Goal: Information Seeking & Learning: Learn about a topic

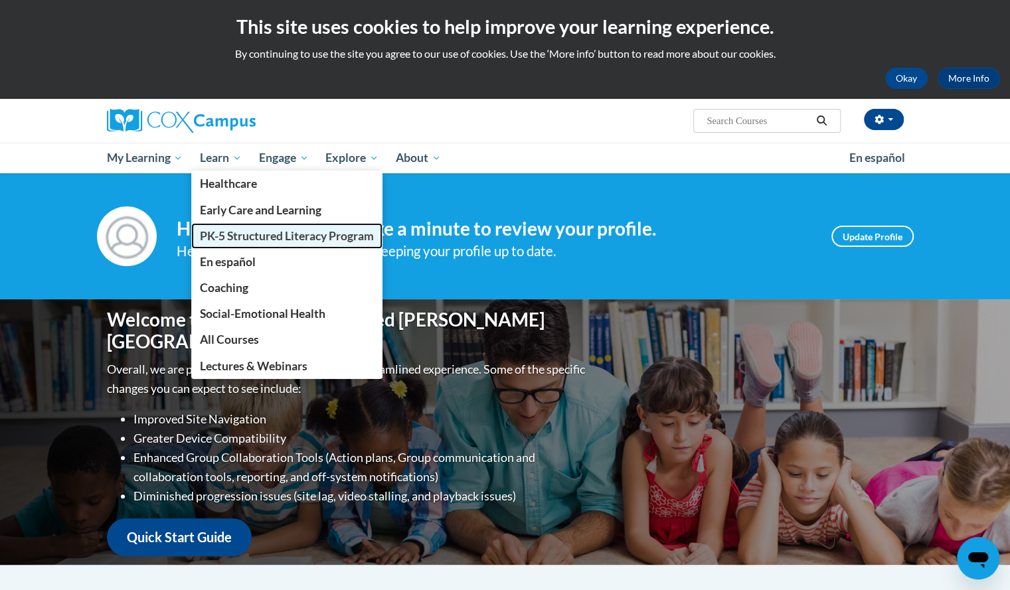
click at [236, 232] on span "PK-5 Structured Literacy Program" at bounding box center [287, 236] width 174 height 14
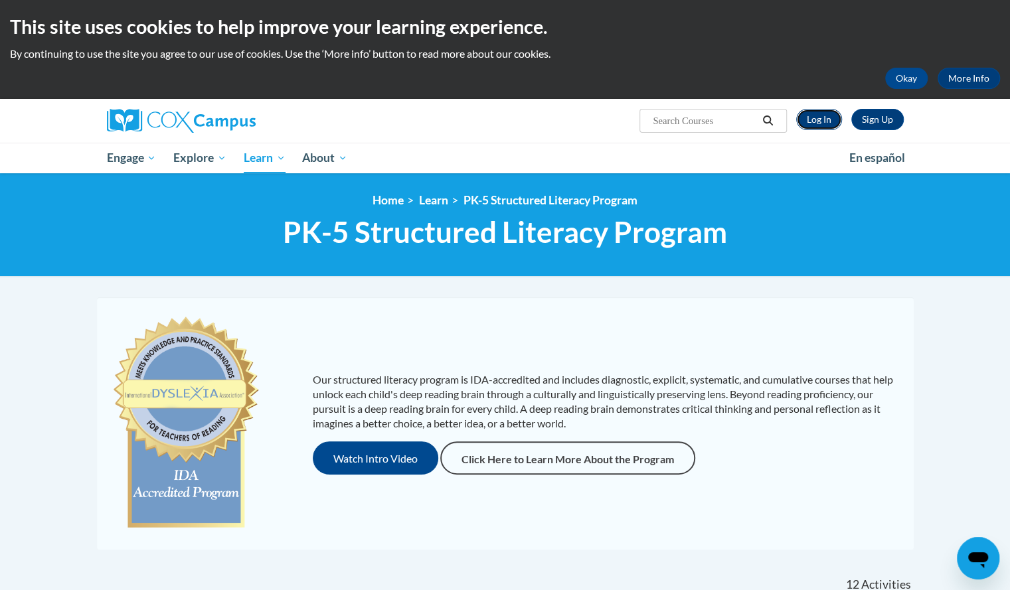
click at [817, 124] on link "Log In" at bounding box center [819, 119] width 46 height 21
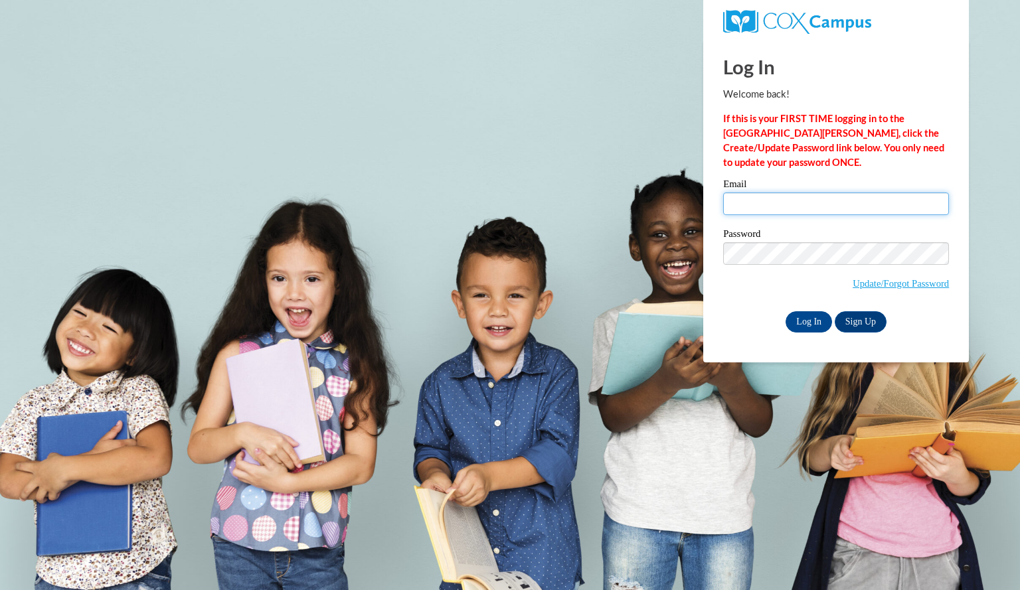
click at [792, 202] on input "Email" at bounding box center [836, 204] width 226 height 23
type input "roenzelizabeth@aasd.k12.wi.us"
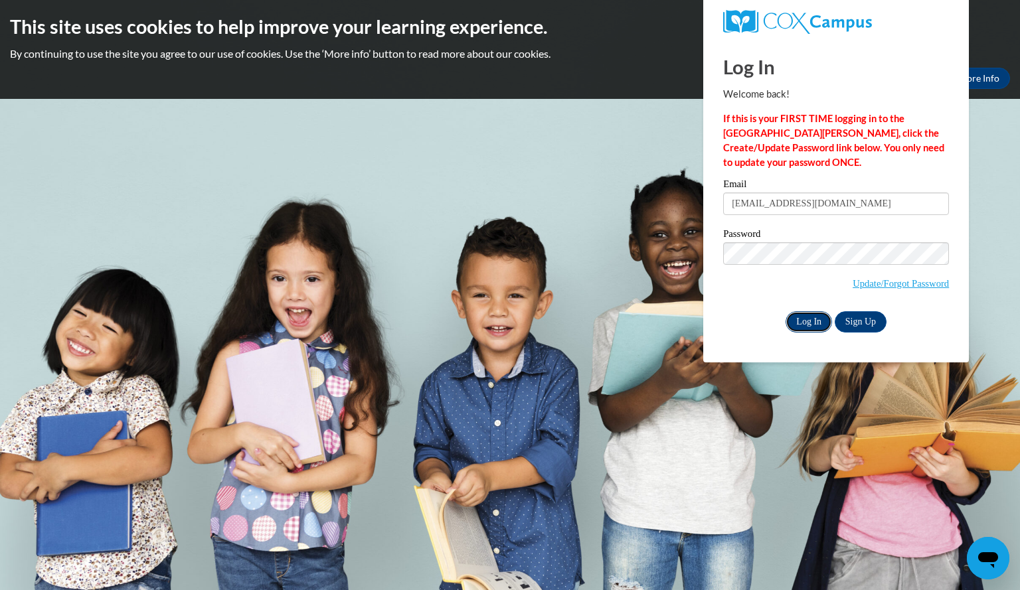
click at [809, 321] on input "Log In" at bounding box center [809, 321] width 46 height 21
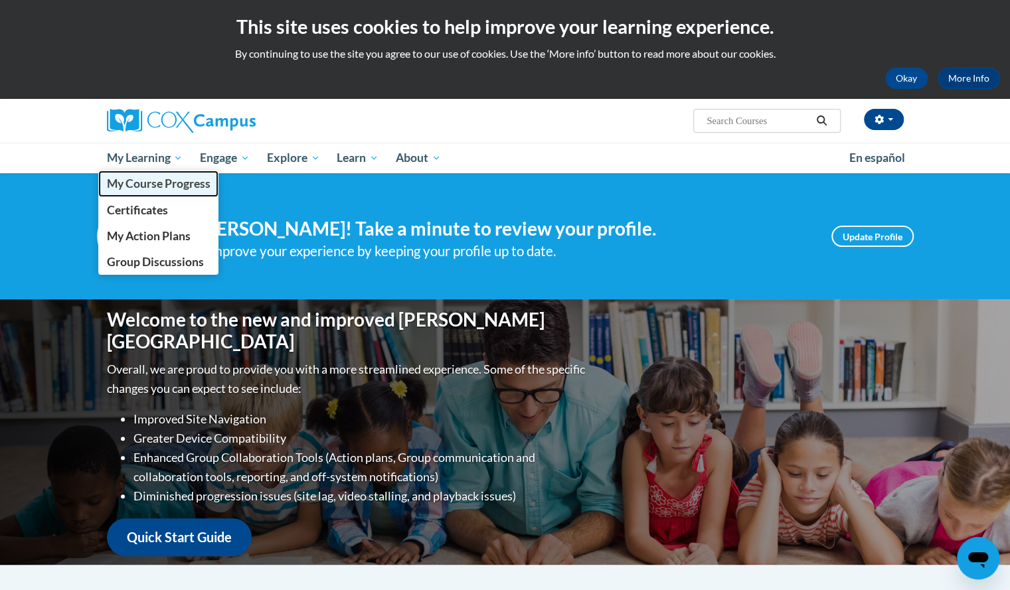
click at [154, 185] on span "My Course Progress" at bounding box center [158, 184] width 104 height 14
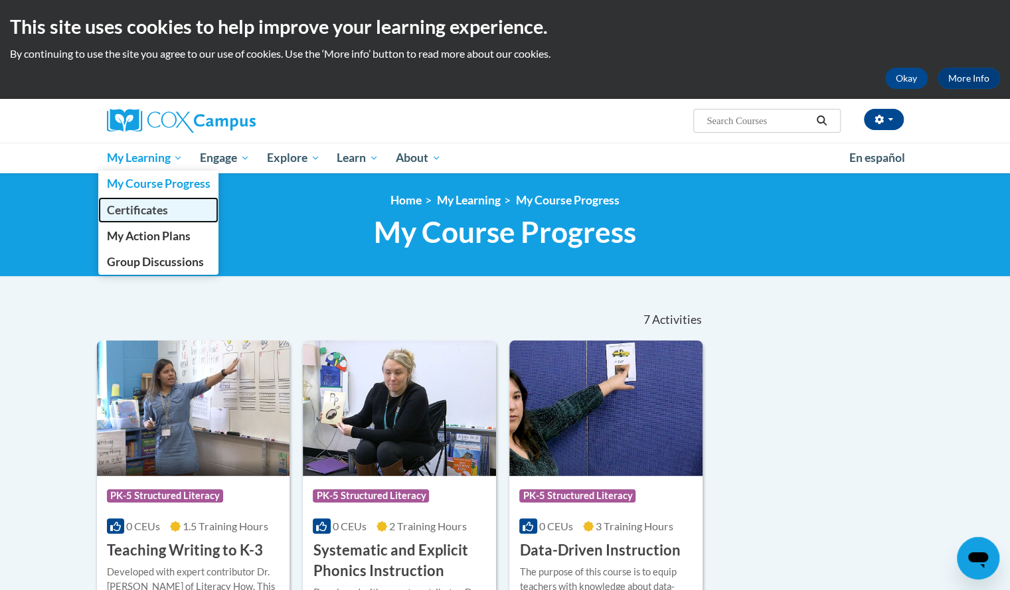
click at [153, 205] on span "Certificates" at bounding box center [136, 210] width 61 height 14
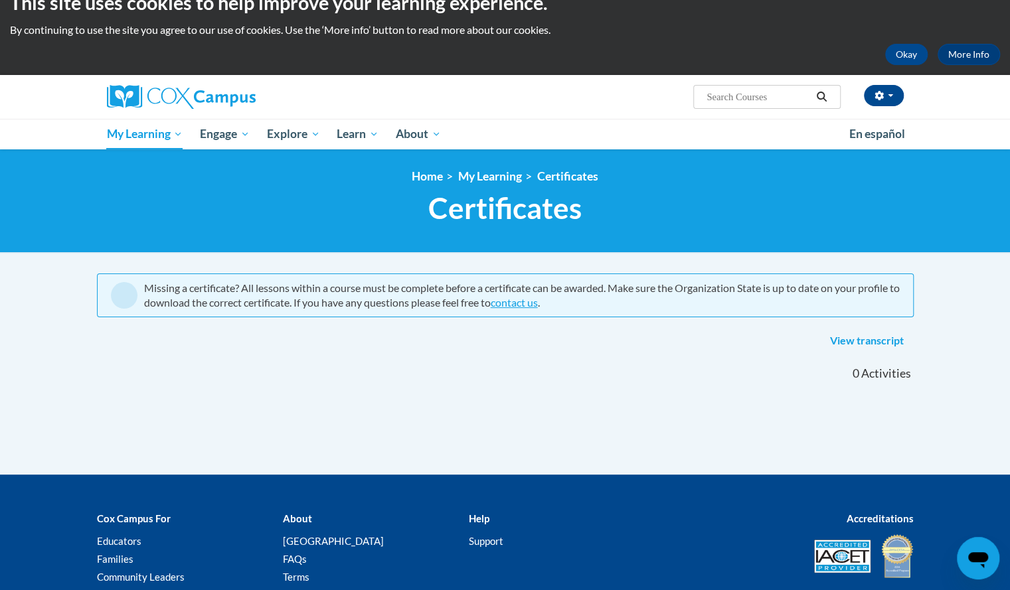
scroll to position [23, 0]
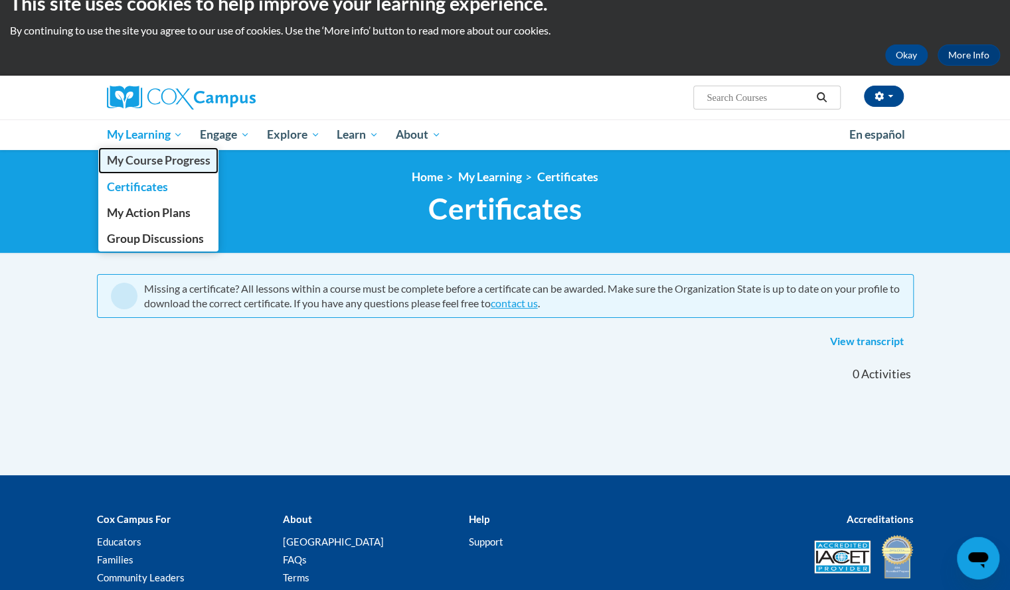
click at [165, 153] on span "My Course Progress" at bounding box center [158, 160] width 104 height 14
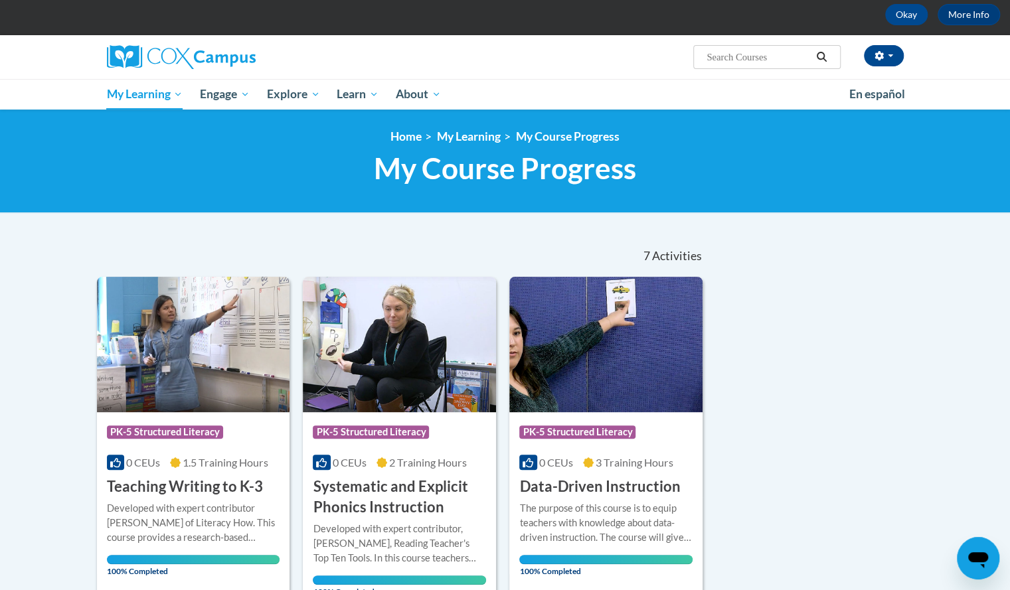
scroll to position [54, 0]
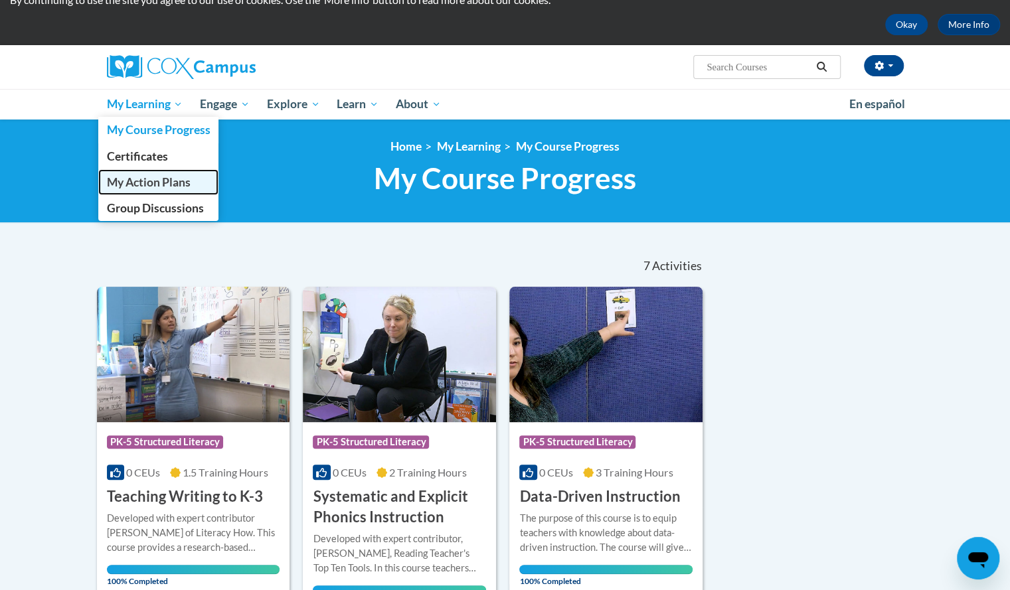
click at [171, 183] on span "My Action Plans" at bounding box center [148, 182] width 84 height 14
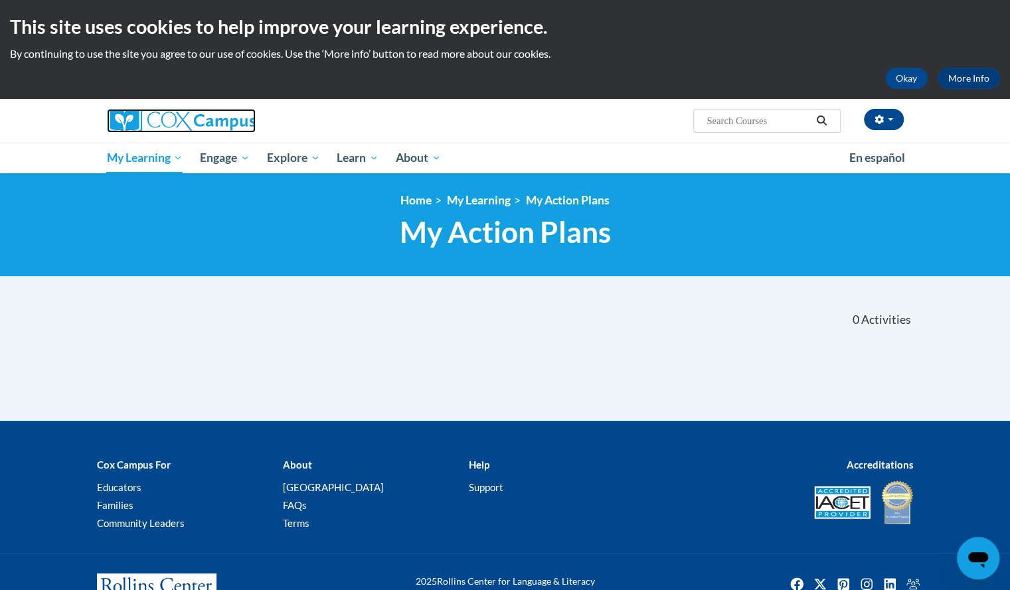
click at [189, 118] on img at bounding box center [181, 121] width 149 height 24
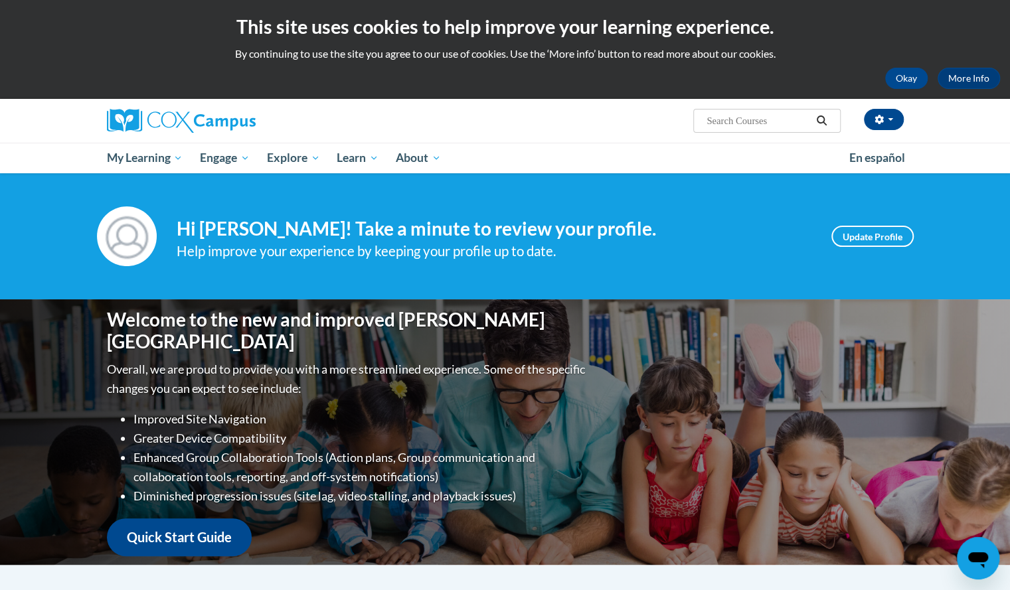
click at [288, 136] on div at bounding box center [233, 121] width 272 height 44
click at [910, 79] on button "Okay" at bounding box center [906, 78] width 43 height 21
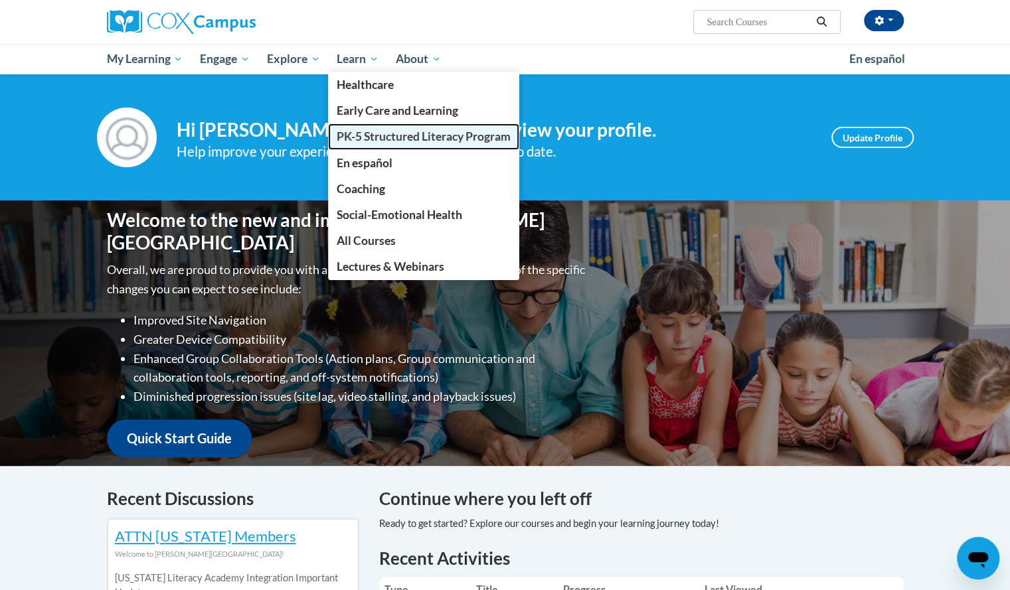
click at [387, 139] on span "PK-5 Structured Literacy Program" at bounding box center [424, 136] width 174 height 14
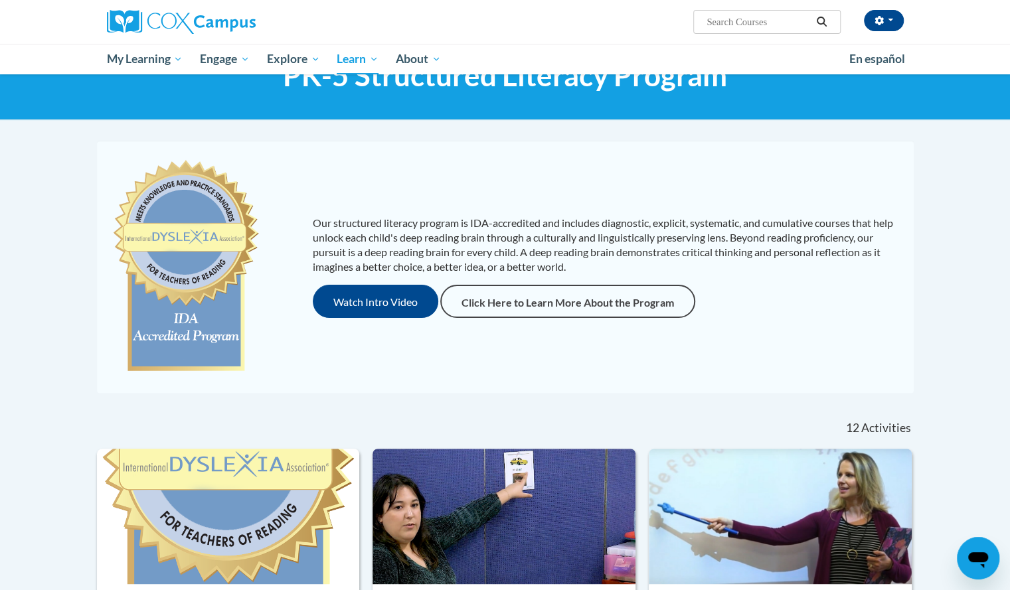
scroll to position [44, 0]
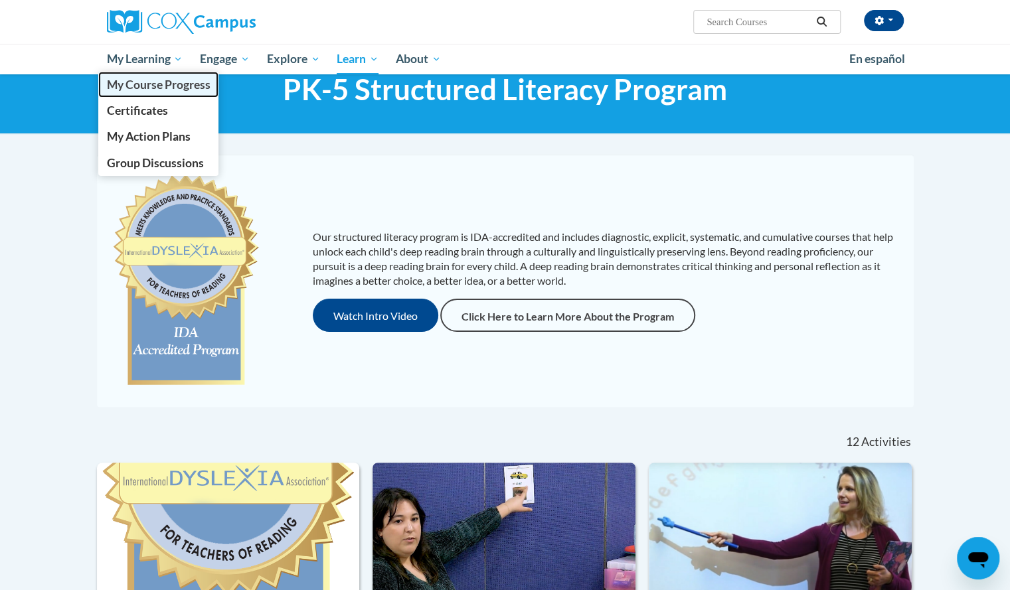
click at [171, 80] on span "My Course Progress" at bounding box center [158, 85] width 104 height 14
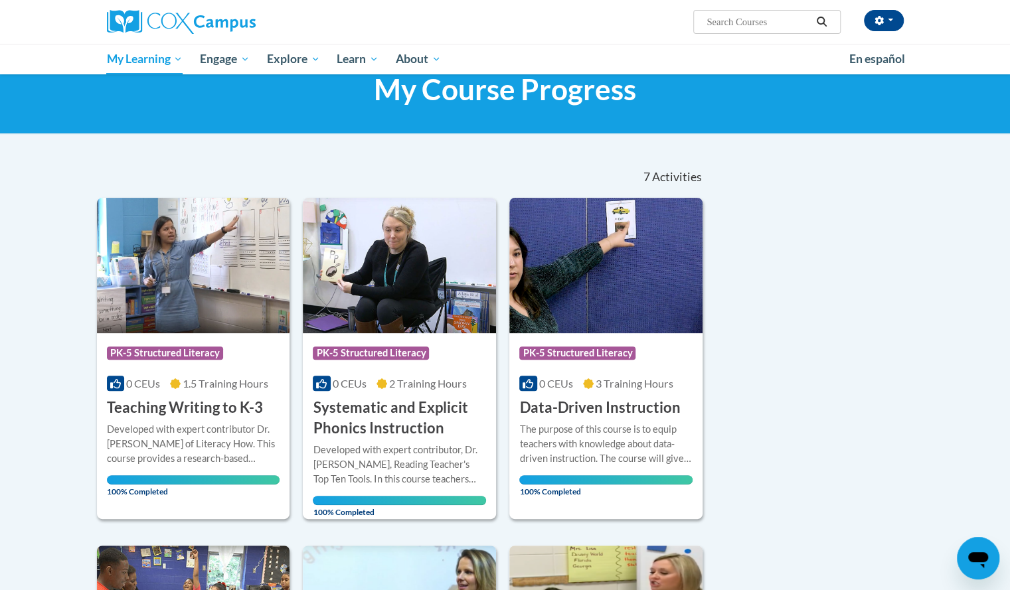
scroll to position [43, 0]
